Goal: Transaction & Acquisition: Purchase product/service

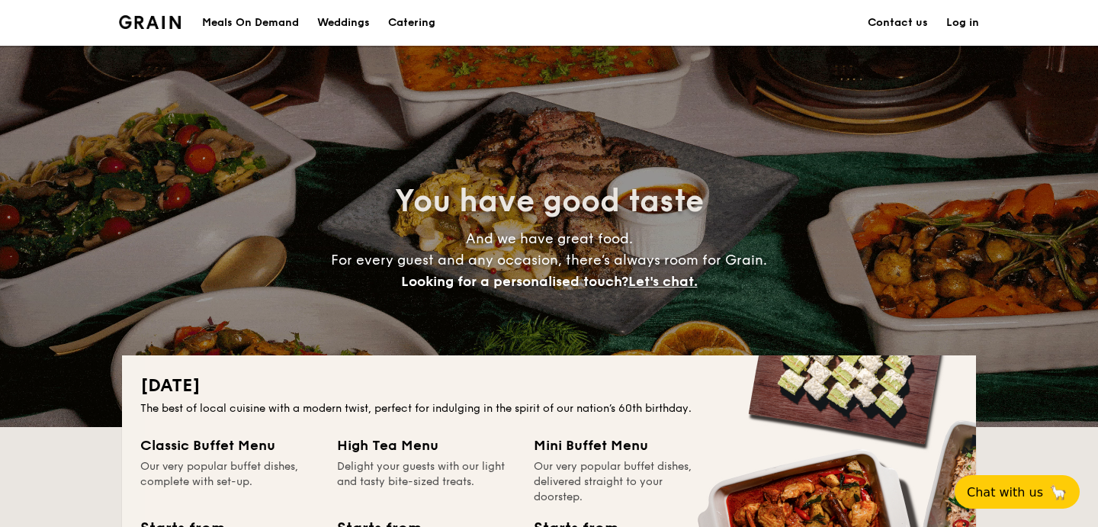
click at [416, 18] on h1 "Catering" at bounding box center [411, 23] width 47 height 46
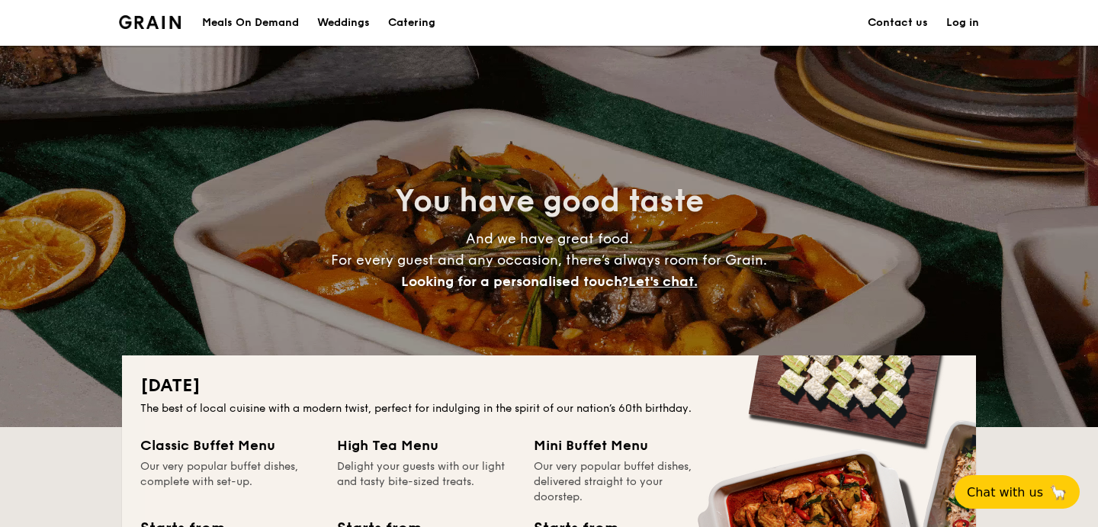
click at [237, 21] on div "Meals On Demand" at bounding box center [250, 23] width 97 height 46
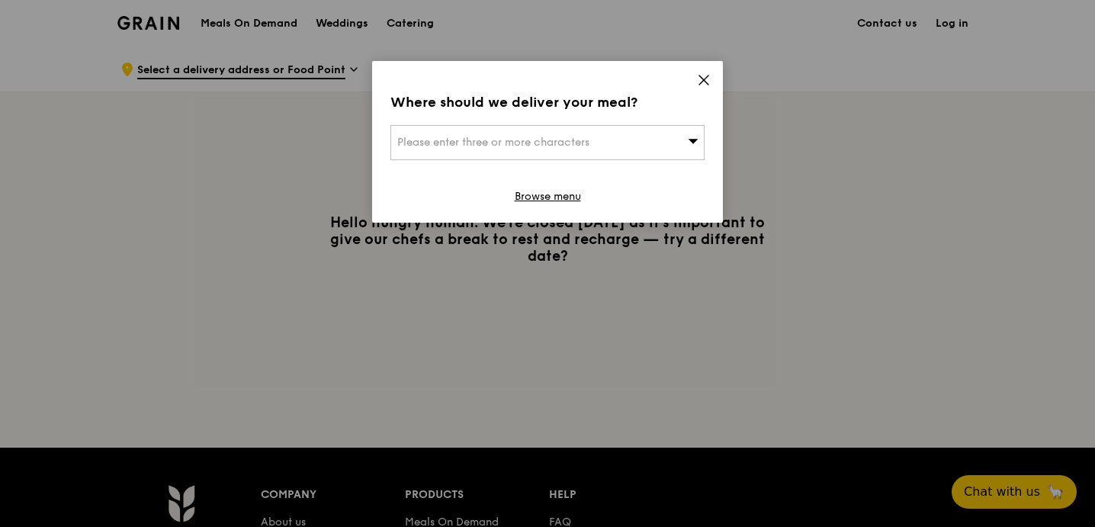
click at [428, 129] on div "Please enter three or more characters" at bounding box center [547, 142] width 314 height 35
click at [448, 137] on input "search" at bounding box center [547, 143] width 313 height 34
type input "andaz"
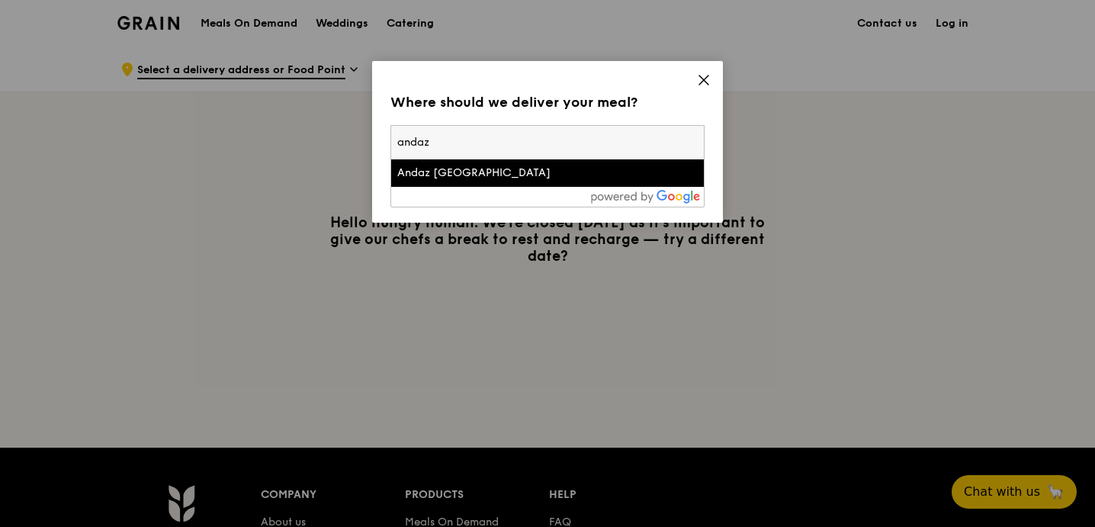
click at [496, 178] on div "Andaz [GEOGRAPHIC_DATA]" at bounding box center [510, 173] width 226 height 15
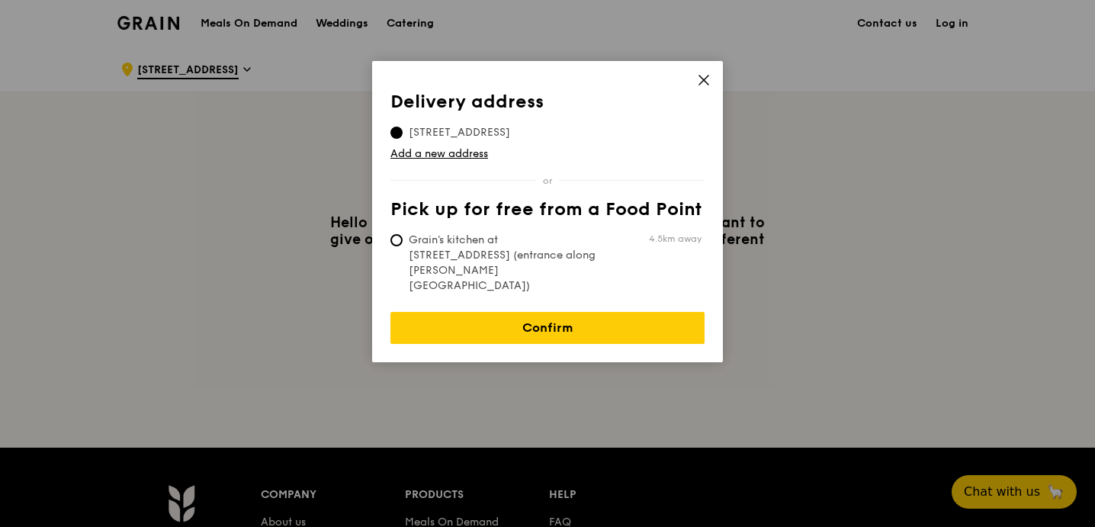
click at [700, 79] on icon at bounding box center [704, 80] width 14 height 14
